Goal: Task Accomplishment & Management: Use online tool/utility

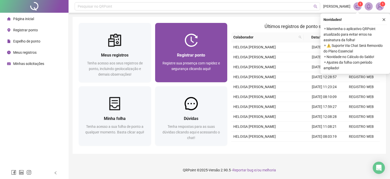
click at [190, 51] on div "Registrar ponto Registre sua presença com rapidez e segurança clicando aqui!" at bounding box center [191, 64] width 72 height 35
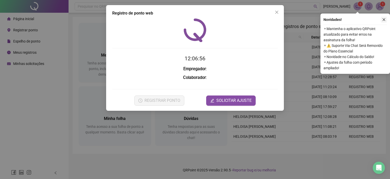
click at [385, 19] on icon "close" at bounding box center [384, 20] width 4 height 4
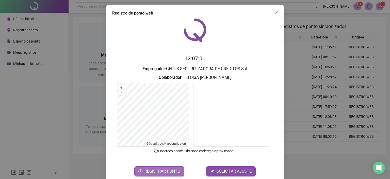
click at [152, 170] on span "REGISTRAR PONTO" at bounding box center [163, 171] width 36 height 6
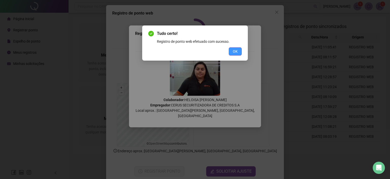
click at [236, 52] on span "OK" at bounding box center [235, 52] width 5 height 6
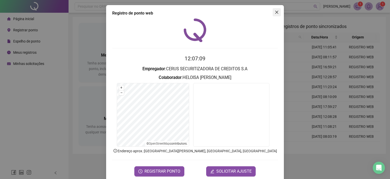
click at [275, 14] on icon "close" at bounding box center [277, 12] width 4 height 4
